Goal: Task Accomplishment & Management: Complete application form

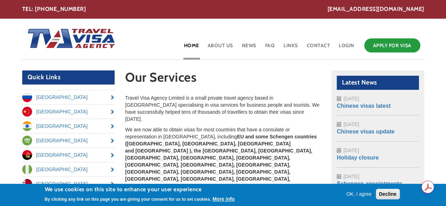
click at [149, 53] on header "Toggle navigation Home About Us News FAQ Links Contact Login Apply for Visa" at bounding box center [223, 39] width 402 height 41
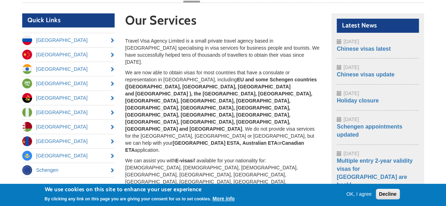
scroll to position [56, 0]
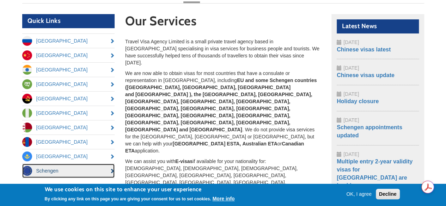
click at [71, 167] on link "Schengen" at bounding box center [68, 171] width 93 height 14
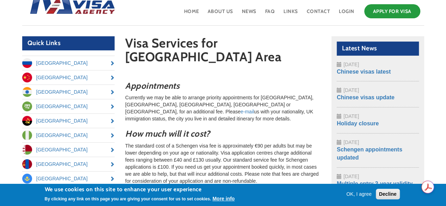
scroll to position [33, 0]
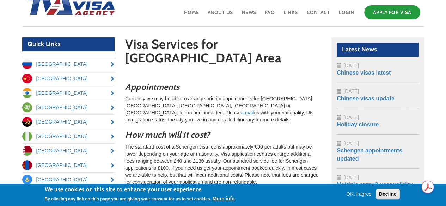
click at [362, 193] on button "OK, I agree" at bounding box center [358, 194] width 31 height 7
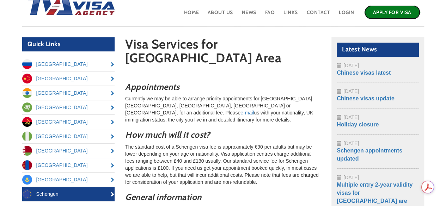
click at [392, 10] on link "Apply for Visa" at bounding box center [392, 12] width 56 height 14
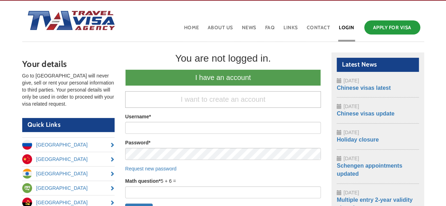
scroll to position [17, 0]
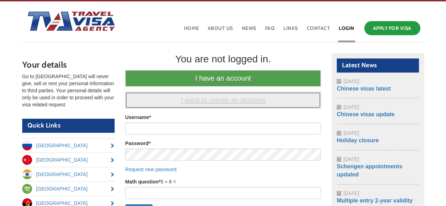
click at [224, 100] on link "I want to create an account" at bounding box center [223, 100] width 196 height 17
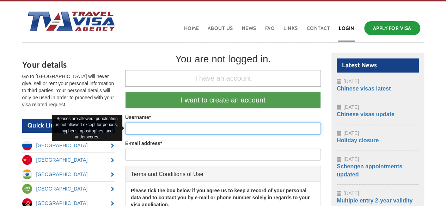
click at [183, 126] on input "Username *" at bounding box center [223, 129] width 196 height 12
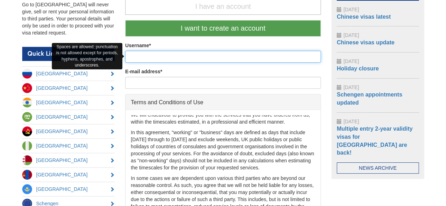
scroll to position [861, 0]
